Goal: Find contact information: Find contact information

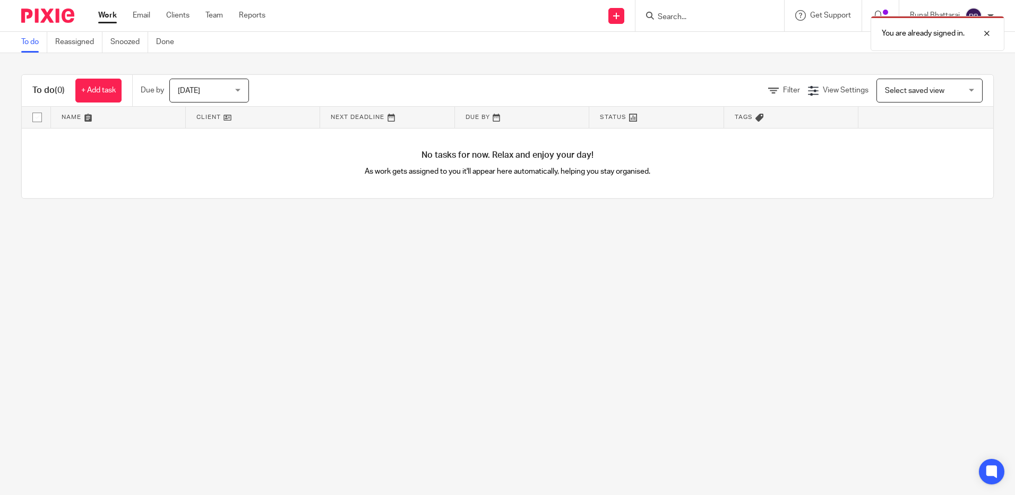
drag, startPoint x: 719, startPoint y: 1, endPoint x: 709, endPoint y: 14, distance: 16.7
click at [719, 2] on div at bounding box center [709, 15] width 149 height 31
click at [708, 15] on div "You are already signed in." at bounding box center [755, 31] width 497 height 40
click at [701, 21] on div "You are already signed in." at bounding box center [755, 31] width 497 height 40
drag, startPoint x: 681, startPoint y: 18, endPoint x: 671, endPoint y: 21, distance: 10.6
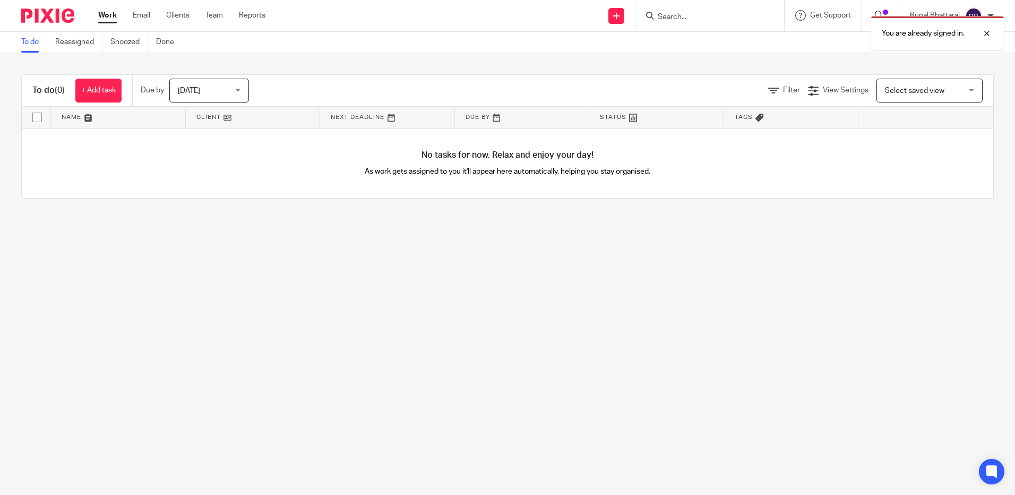
click at [681, 19] on div "You are already signed in." at bounding box center [755, 31] width 497 height 40
click at [672, 23] on div "You are already signed in." at bounding box center [755, 31] width 497 height 40
drag, startPoint x: 671, startPoint y: 21, endPoint x: 992, endPoint y: 51, distance: 322.5
click at [725, 39] on div "You are already signed in." at bounding box center [755, 31] width 497 height 40
click at [992, 36] on div at bounding box center [978, 33] width 29 height 13
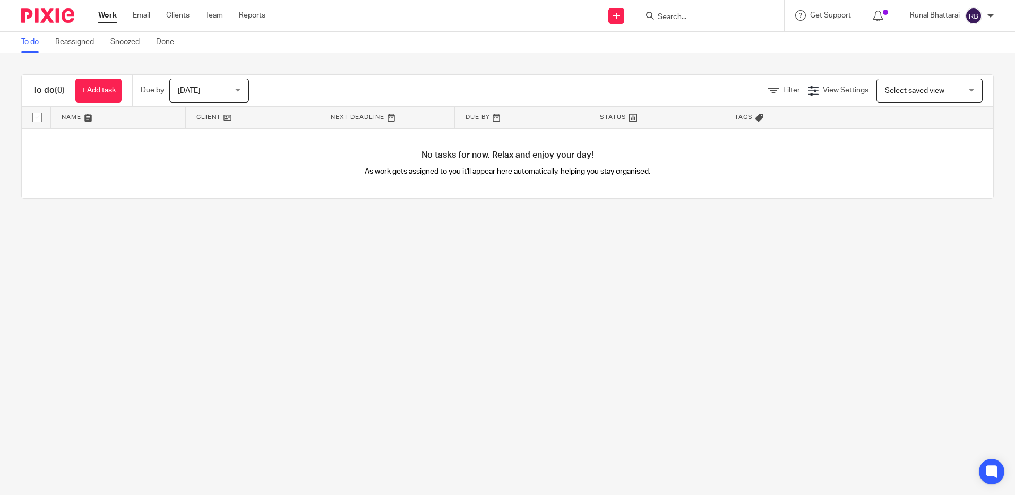
click at [677, 15] on input "Search" at bounding box center [705, 18] width 96 height 10
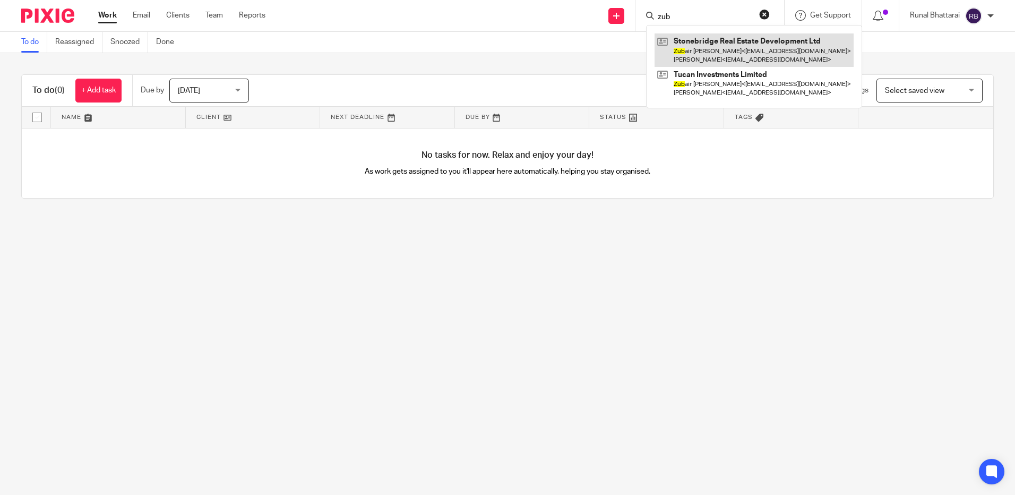
type input "zub"
click at [730, 53] on link at bounding box center [753, 49] width 199 height 33
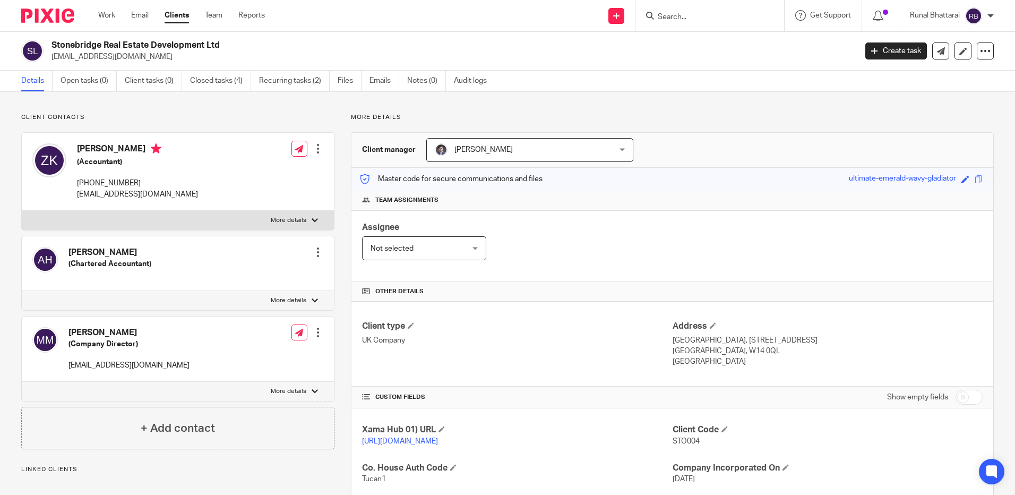
drag, startPoint x: 159, startPoint y: 183, endPoint x: 79, endPoint y: 187, distance: 80.8
click at [79, 187] on div "Zubair khizar (Accountant) +44 7714 326651 zk@gmhsa.com Edit contact Create cli…" at bounding box center [178, 172] width 312 height 78
copy p "+44 7714 326651"
drag, startPoint x: 346, startPoint y: 271, endPoint x: 344, endPoint y: 335, distance: 63.7
click at [346, 273] on div "More details Client manager Bibek Budathoki Bibek Budathoki Aarshika Awale Aayu…" at bounding box center [663, 383] width 659 height 540
